Goal: Book appointment/travel/reservation

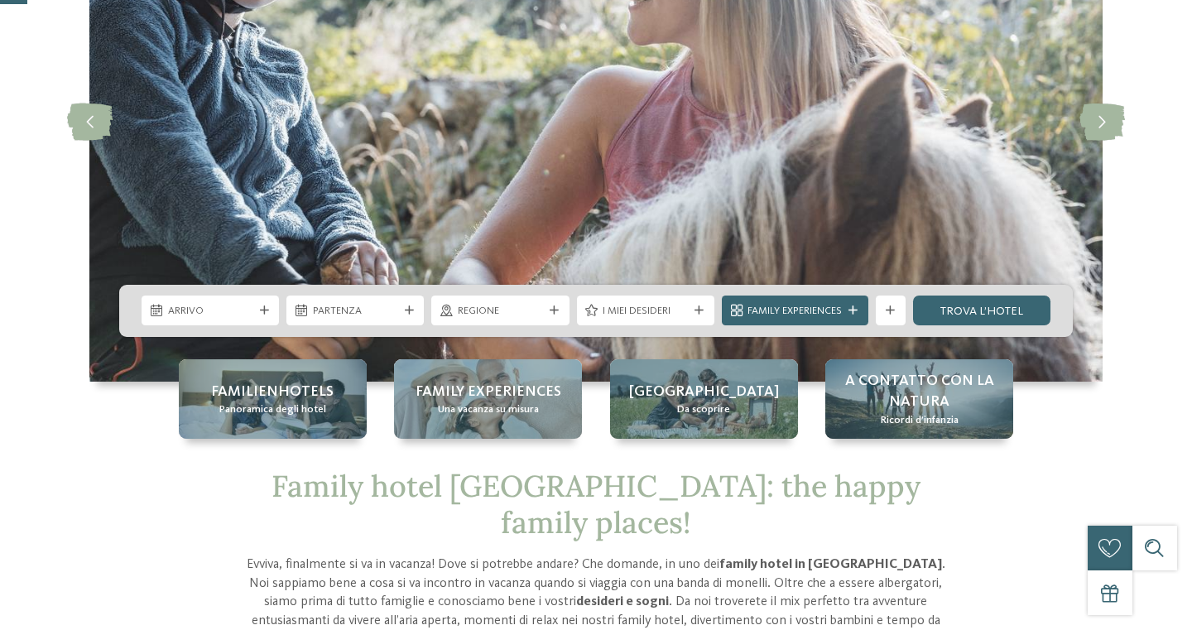
scroll to position [211, 0]
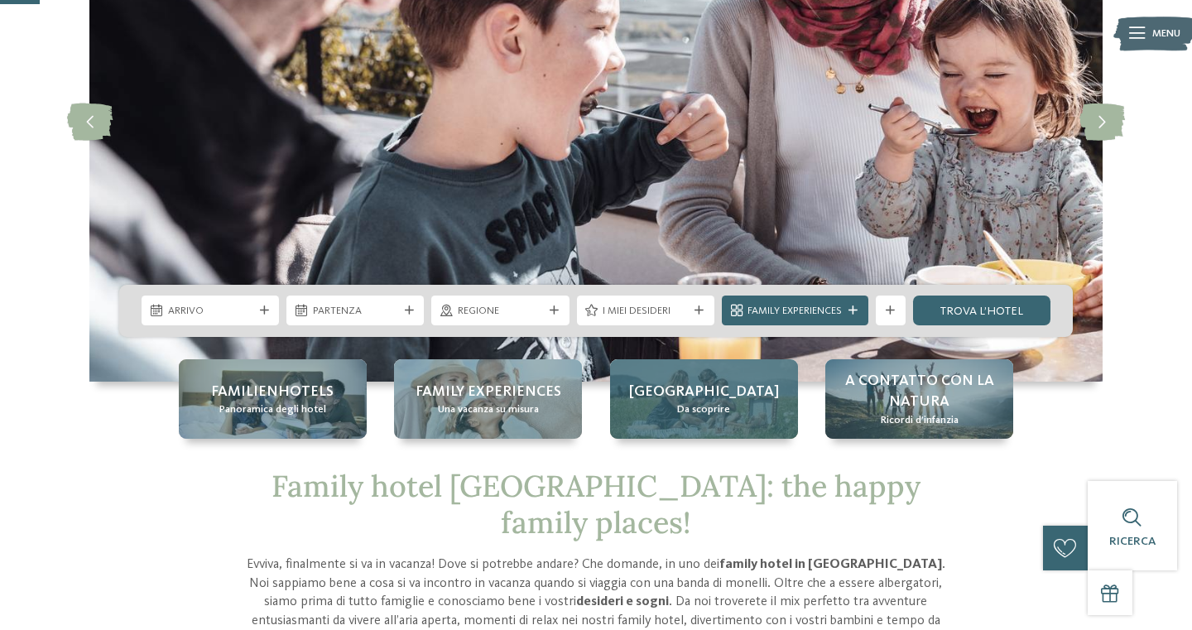
click at [694, 434] on div "Alto Adige Da scoprire" at bounding box center [704, 398] width 188 height 79
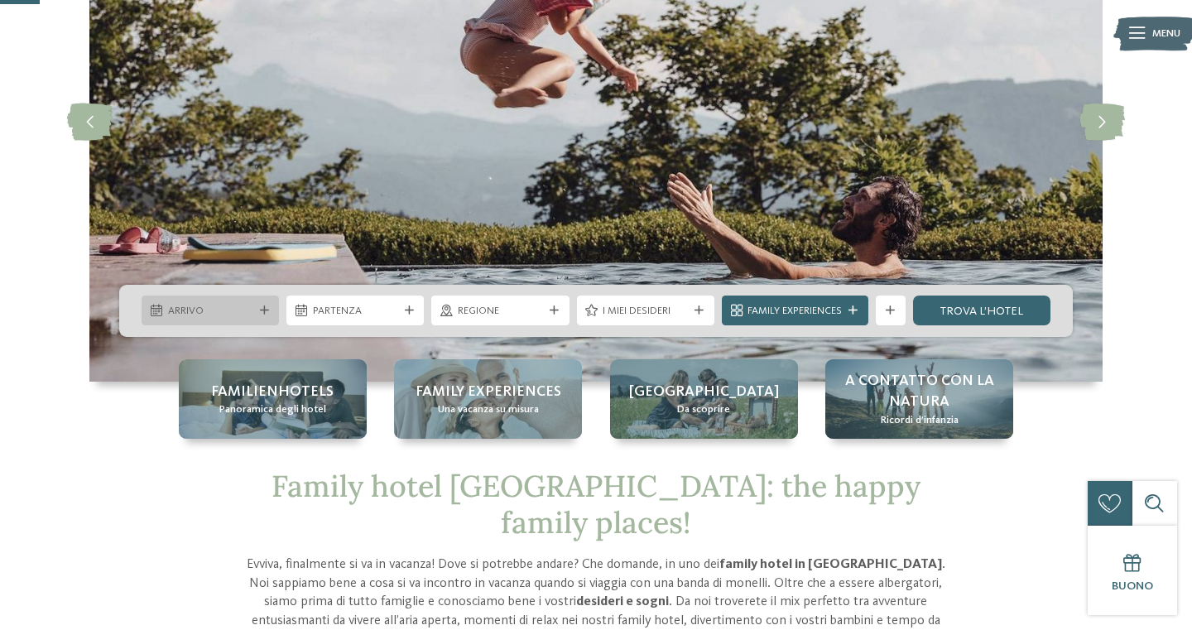
click at [256, 305] on div "Arrivo" at bounding box center [210, 311] width 93 height 16
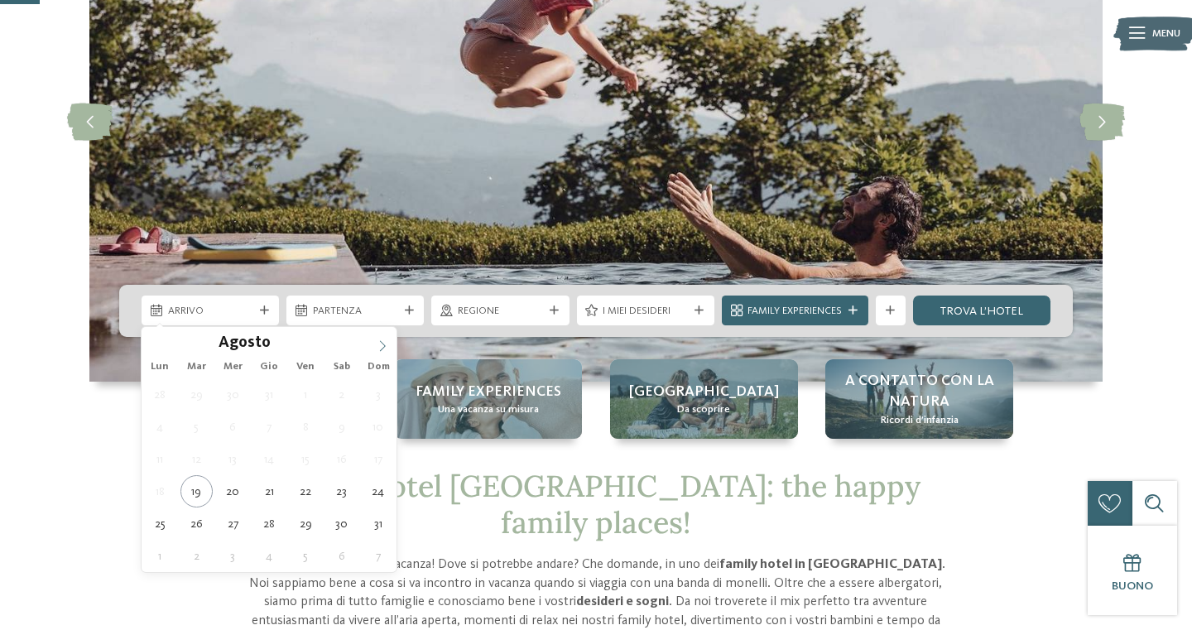
click at [387, 346] on icon at bounding box center [383, 346] width 12 height 12
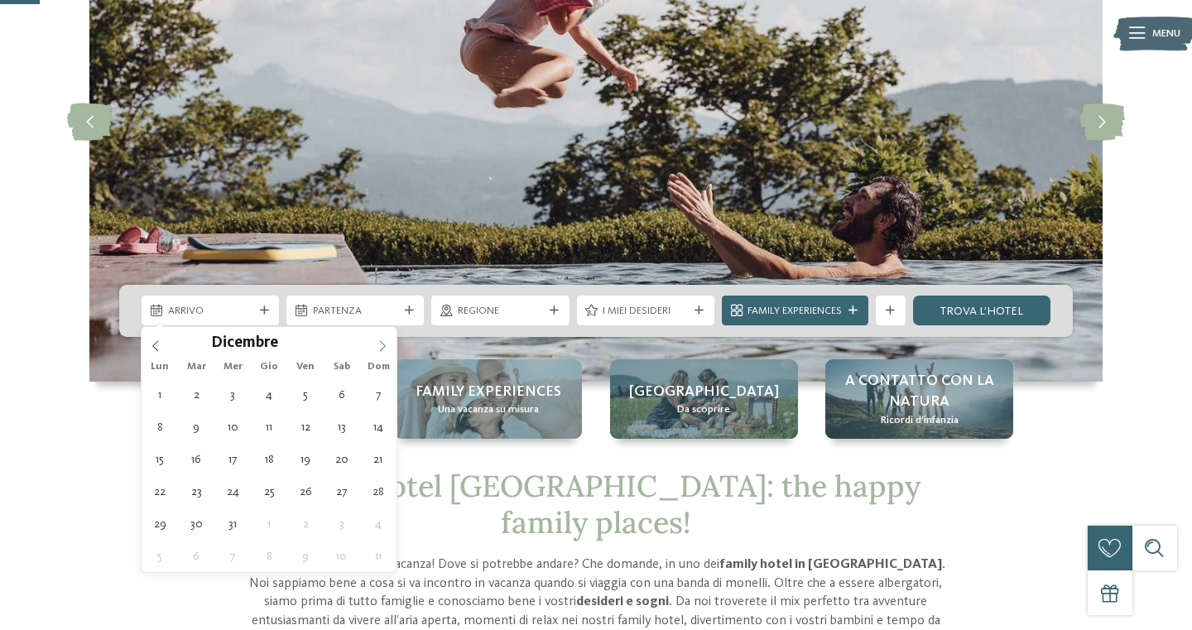
click at [387, 346] on icon at bounding box center [383, 346] width 12 height 12
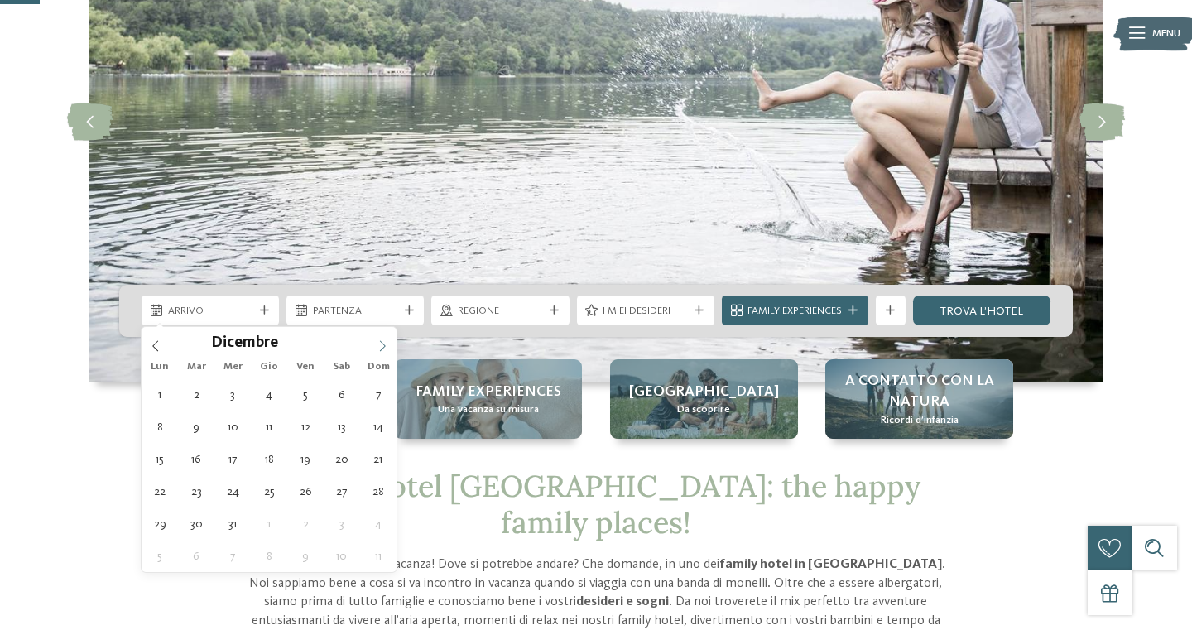
type input "****"
click at [387, 346] on icon at bounding box center [383, 346] width 12 height 12
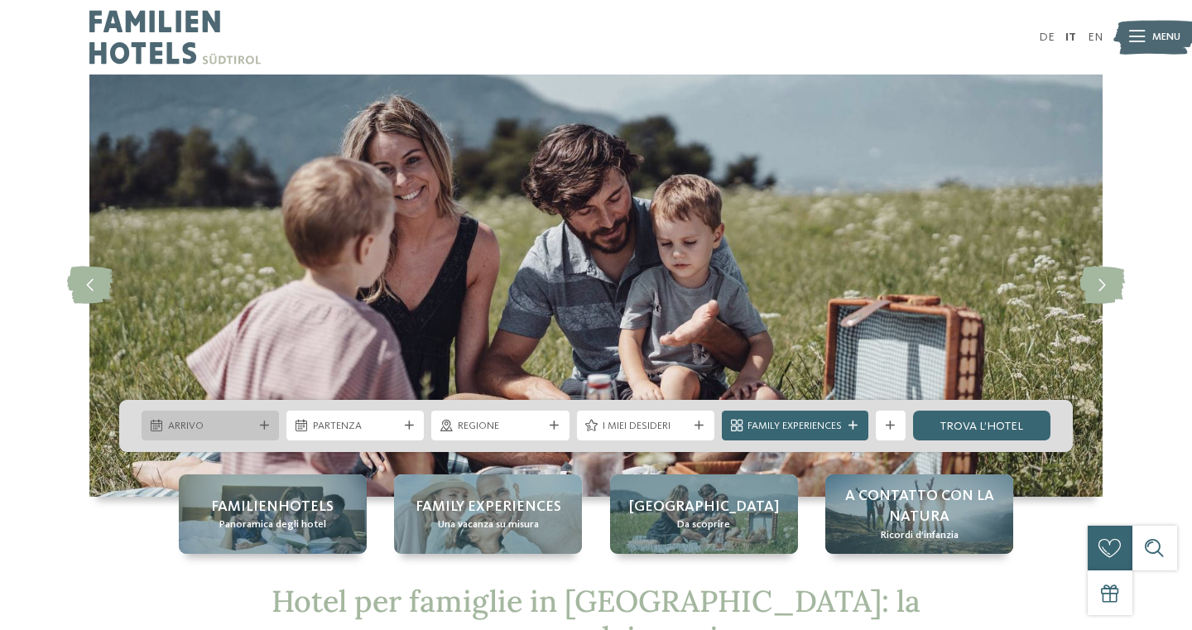
click at [261, 415] on div "Arrivo" at bounding box center [210, 426] width 137 height 30
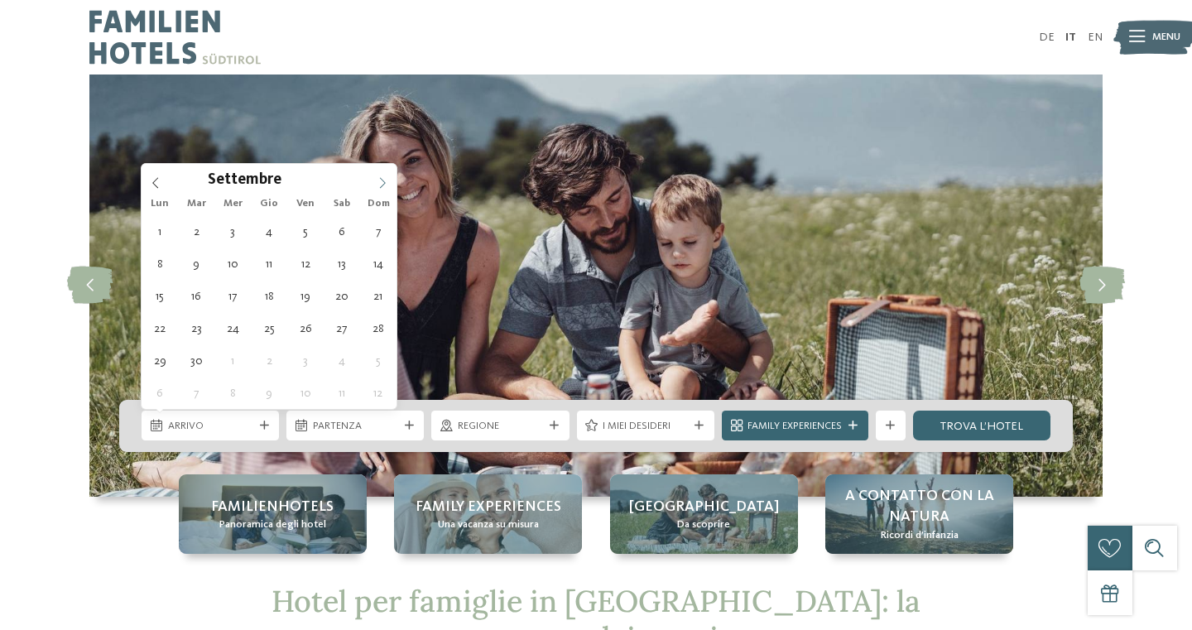
click at [382, 182] on icon at bounding box center [383, 183] width 12 height 12
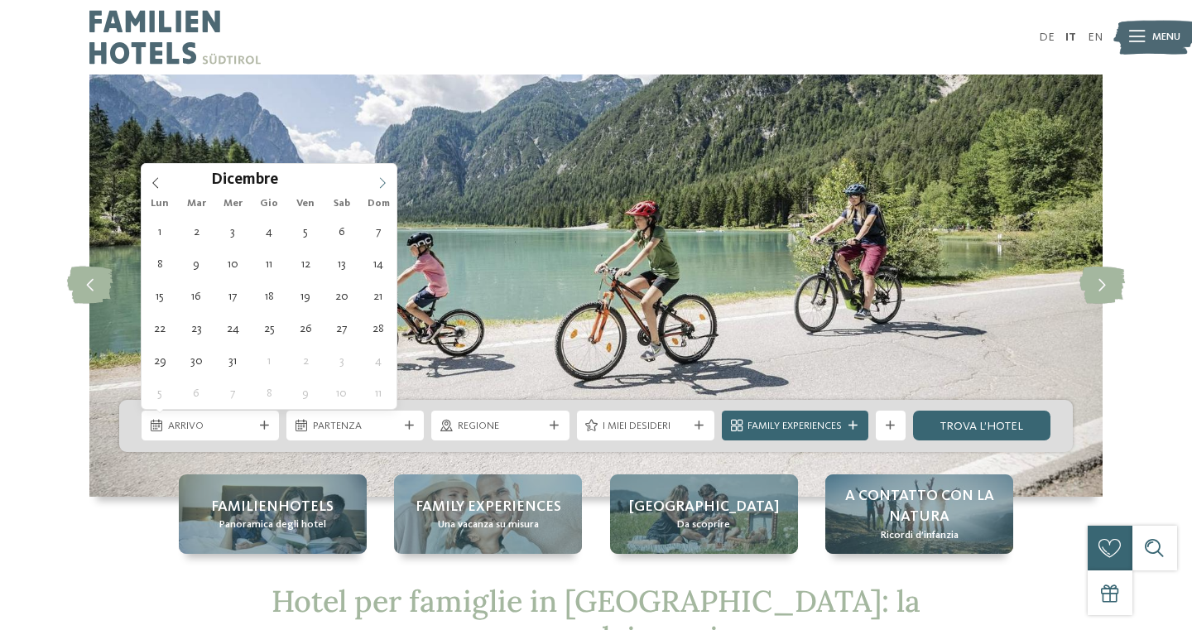
type input "****"
click at [382, 182] on icon at bounding box center [383, 183] width 12 height 12
type div "[DATE]"
type input "****"
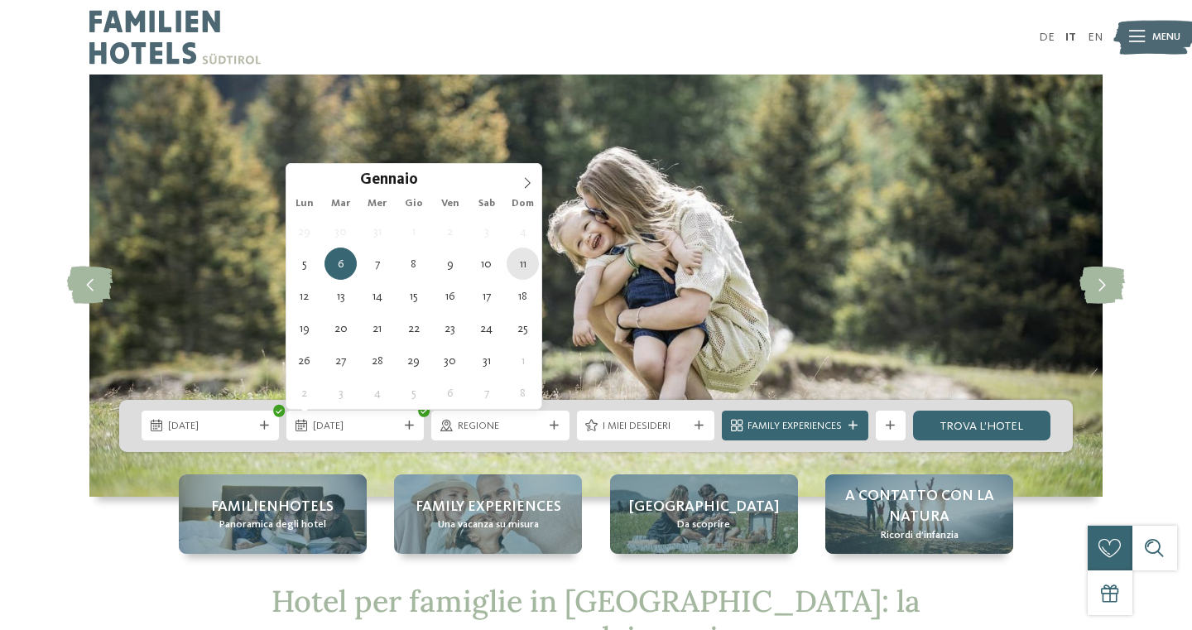
type div "[DATE]"
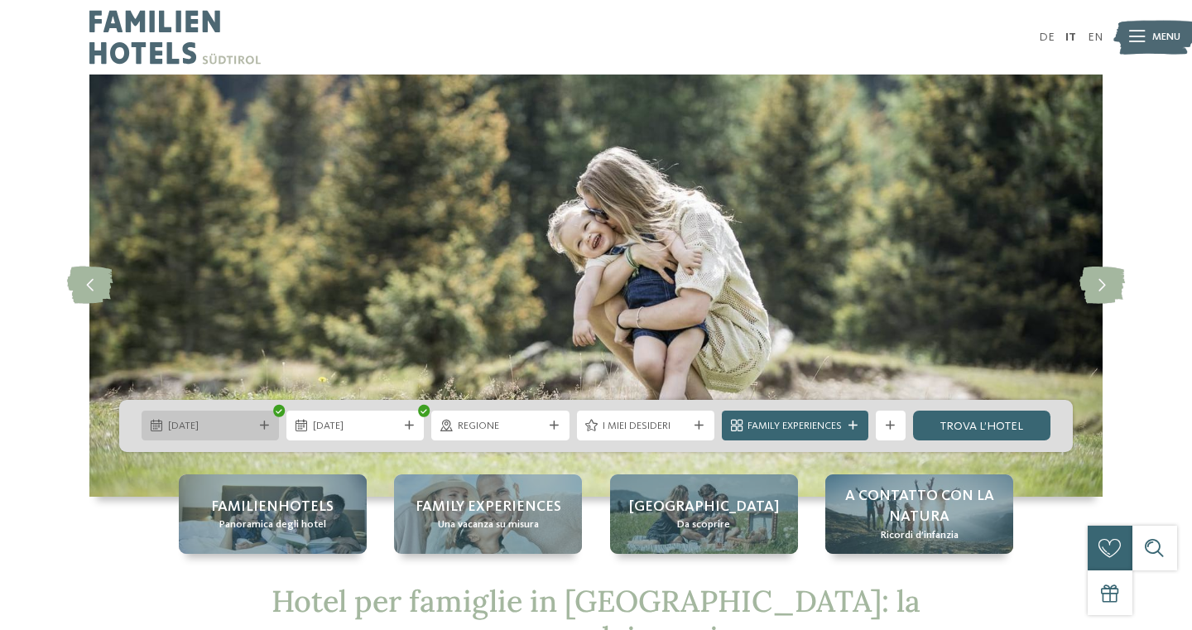
click at [248, 422] on span "[DATE]" at bounding box center [210, 426] width 85 height 15
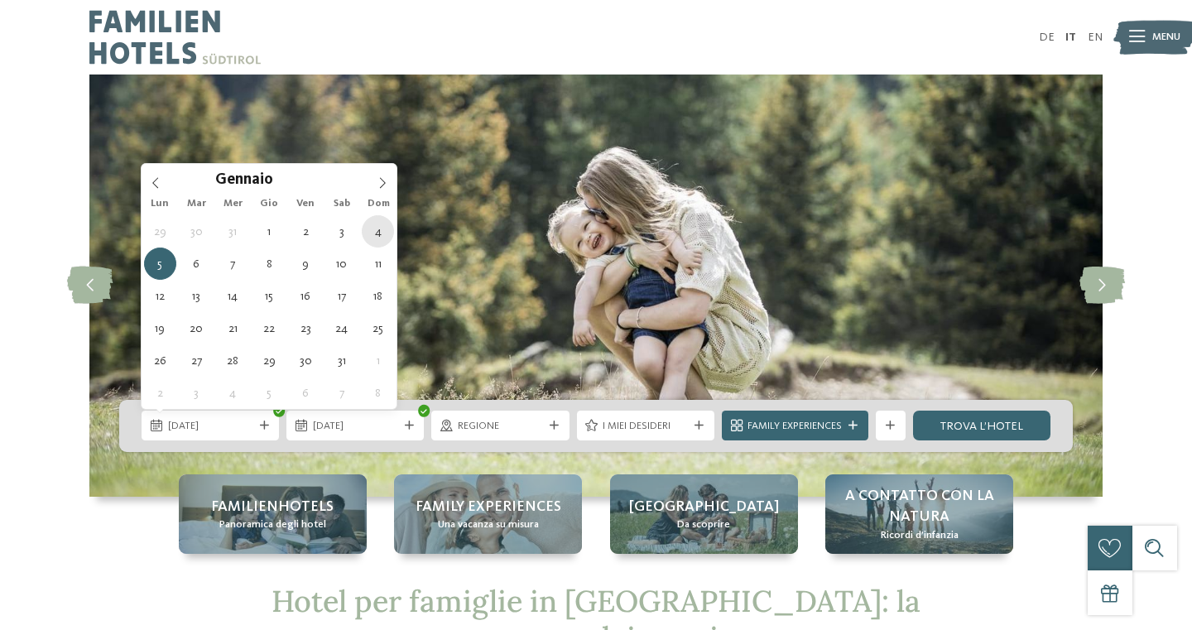
type div "[DATE]"
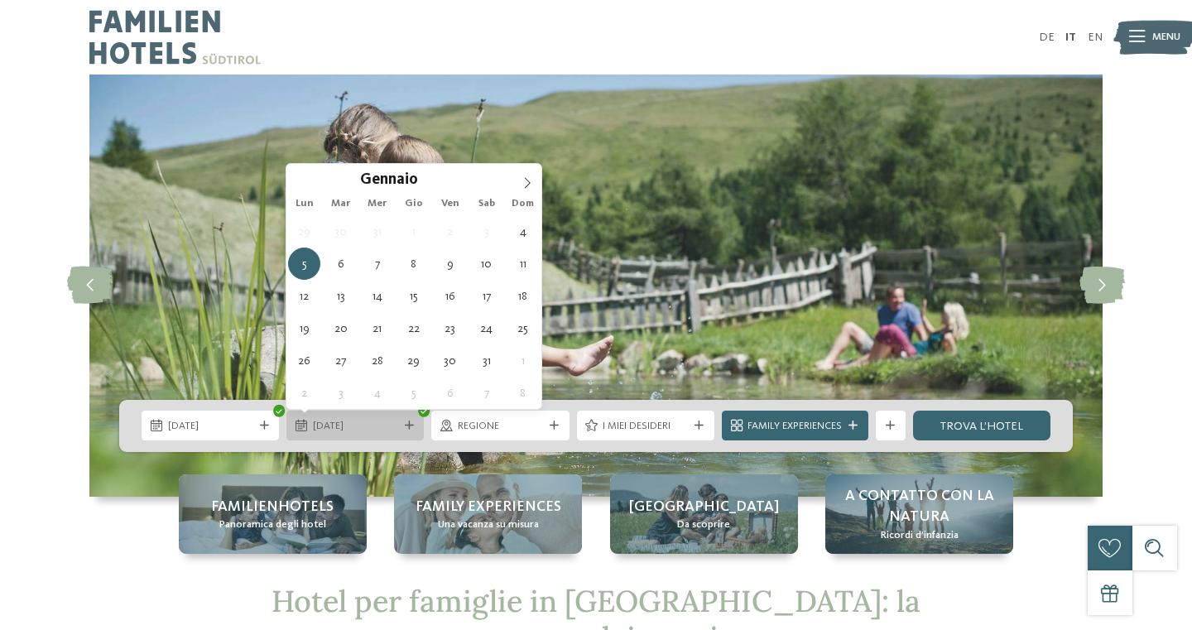
click at [371, 430] on span "[DATE]" at bounding box center [355, 426] width 85 height 15
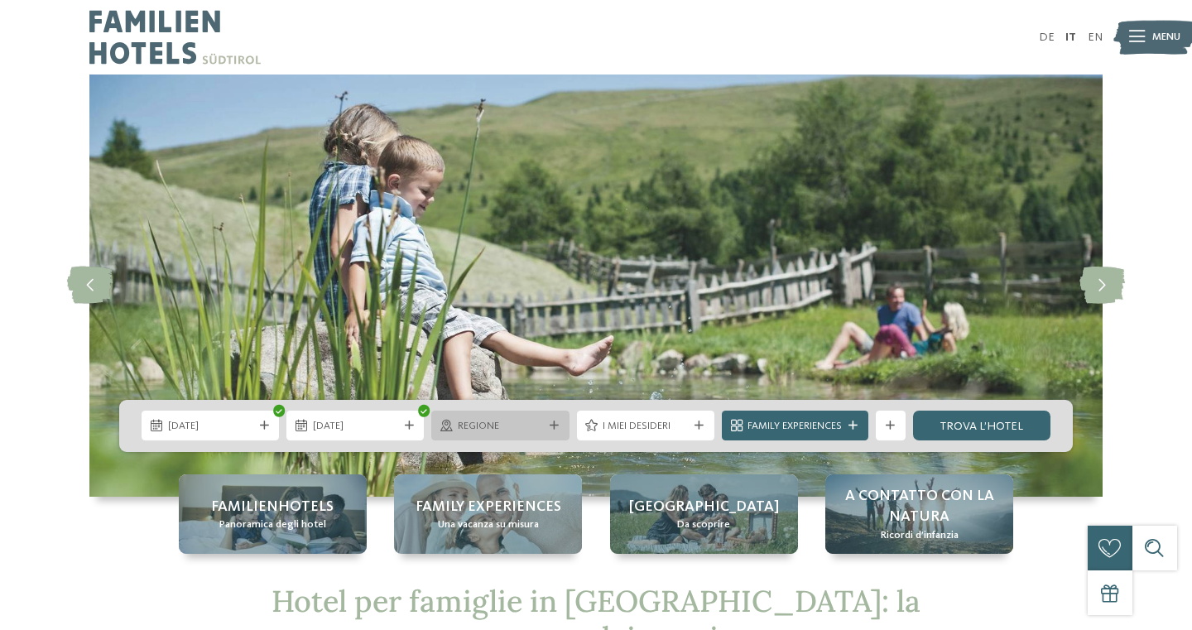
click at [504, 426] on span "Regione" at bounding box center [500, 426] width 85 height 15
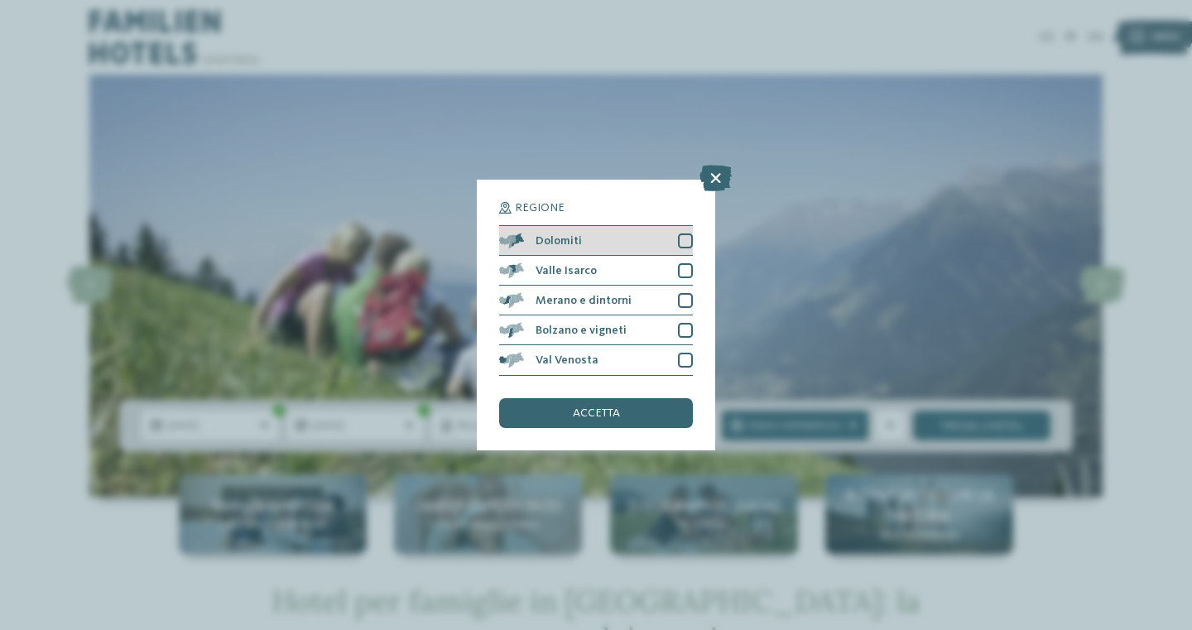
click at [684, 240] on div at bounding box center [685, 240] width 15 height 15
click at [596, 415] on span "accetta" at bounding box center [596, 413] width 47 height 12
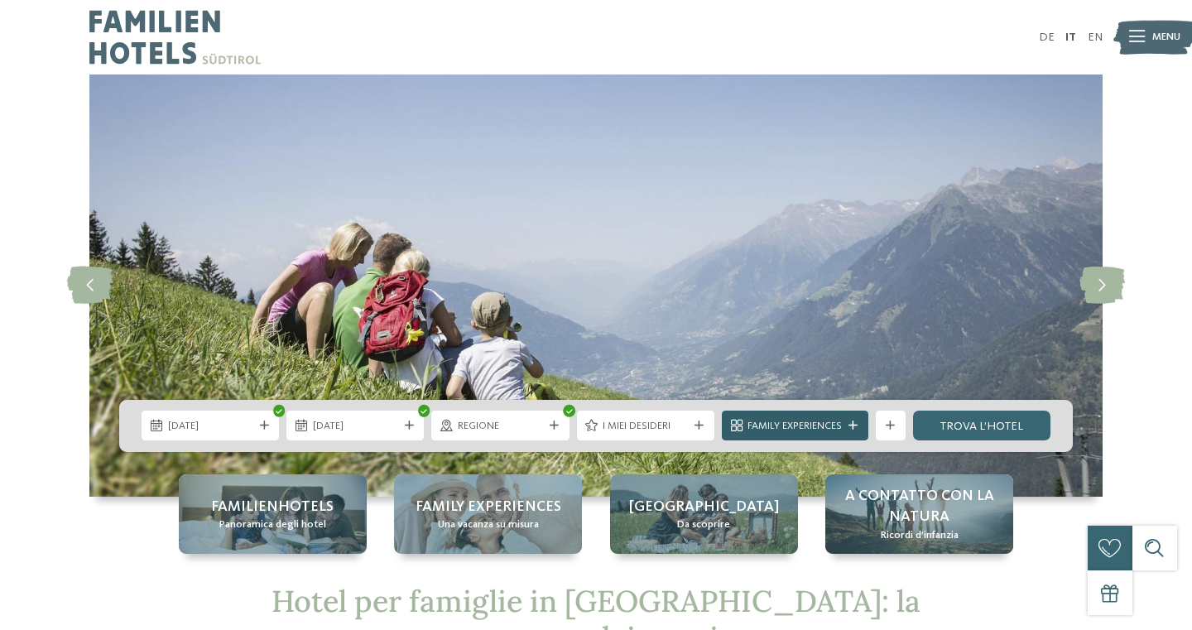
click at [842, 433] on span "Family Experiences" at bounding box center [794, 426] width 94 height 15
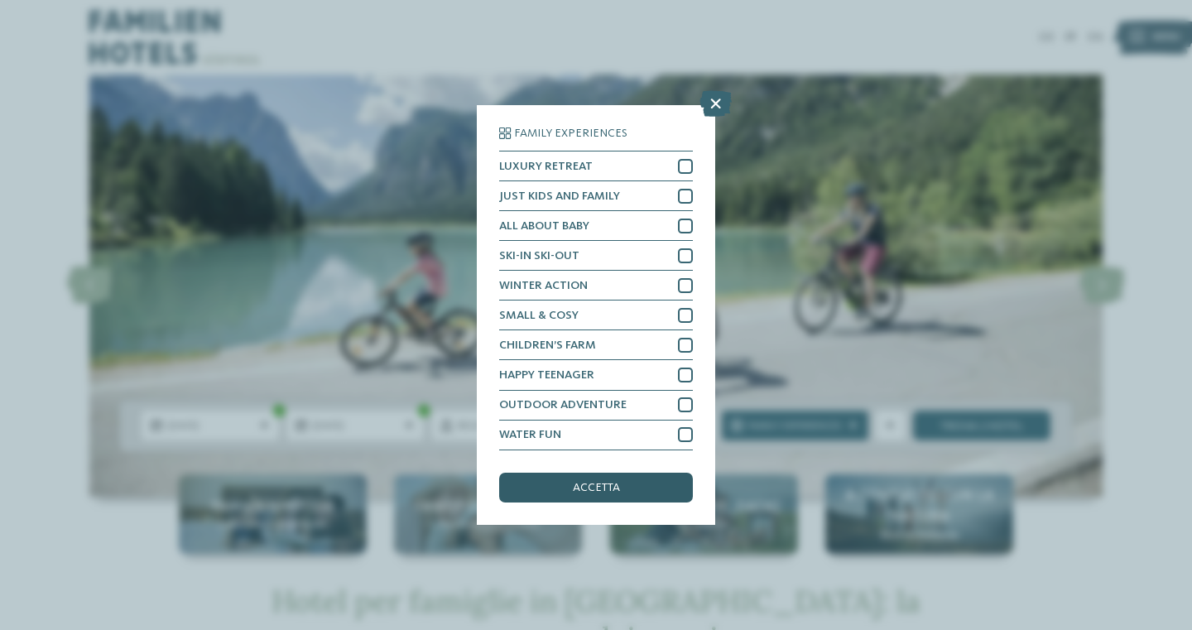
click at [635, 483] on div "accetta" at bounding box center [596, 488] width 194 height 30
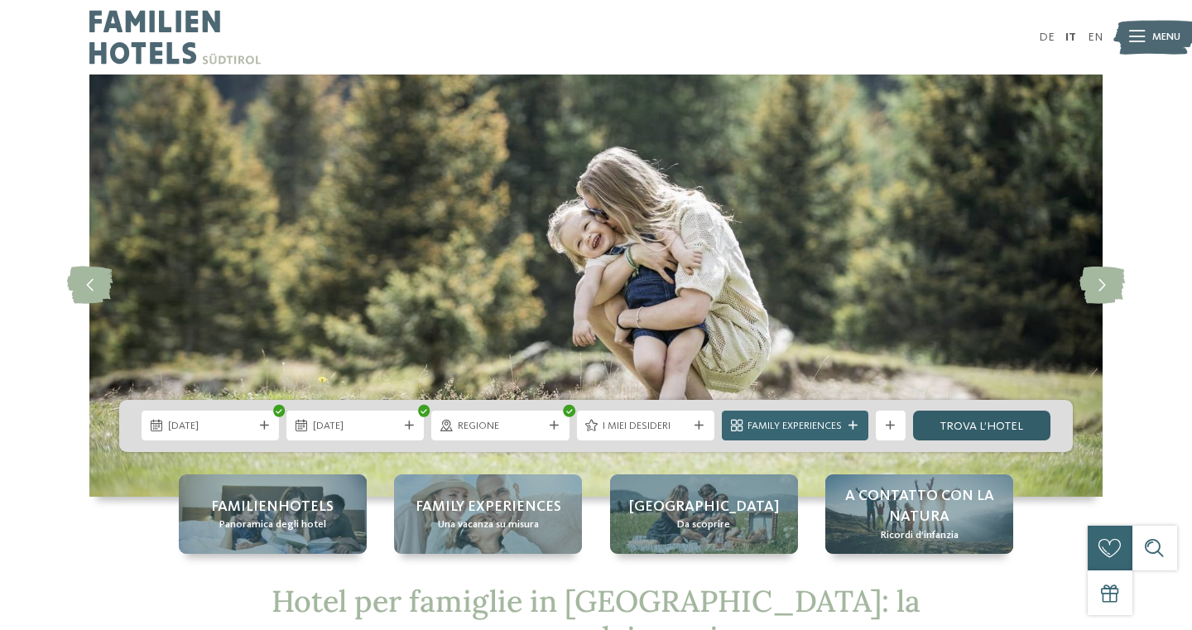
click at [958, 435] on link "trova l’hotel" at bounding box center [981, 426] width 137 height 30
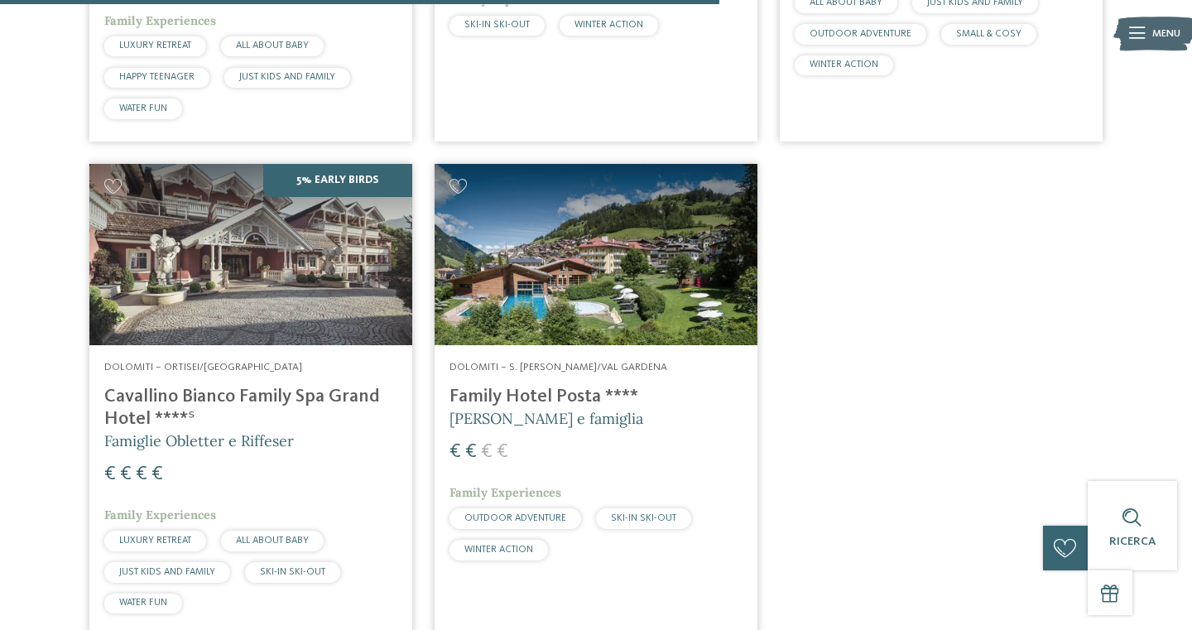
scroll to position [1394, 0]
